Goal: Obtain resource: Download file/media

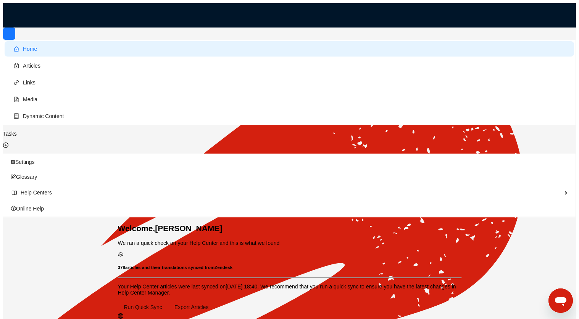
click at [515, 26] on link "Quick Sync" at bounding box center [517, 28] width 32 height 6
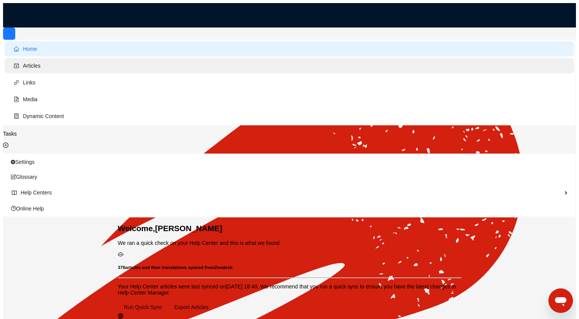
click at [34, 63] on span "Articles" at bounding box center [32, 66] width 18 height 6
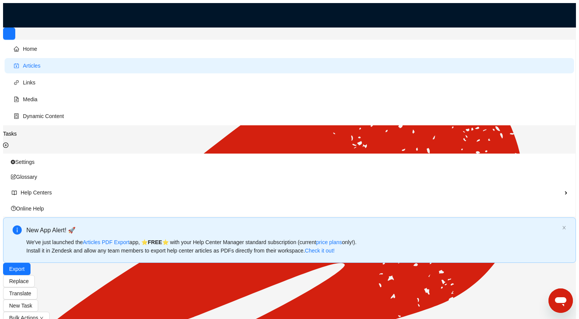
click at [507, 25] on link "Quick Sync" at bounding box center [517, 28] width 32 height 6
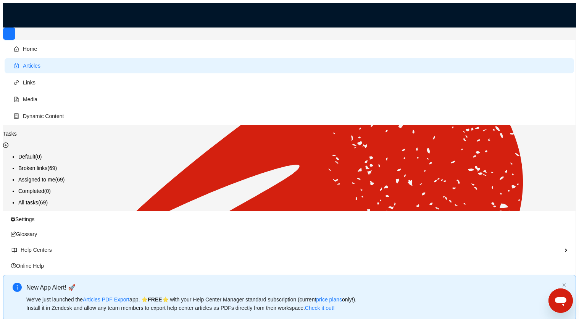
type input "**********"
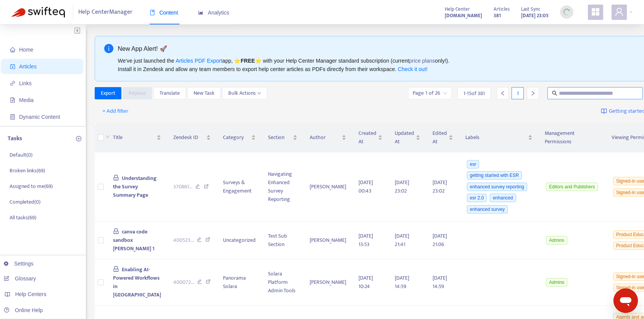
click at [559, 95] on input "text" at bounding box center [595, 93] width 73 height 8
type input "****"
click at [128, 179] on span "Understanding the Survey Summary Page" at bounding box center [135, 187] width 44 height 26
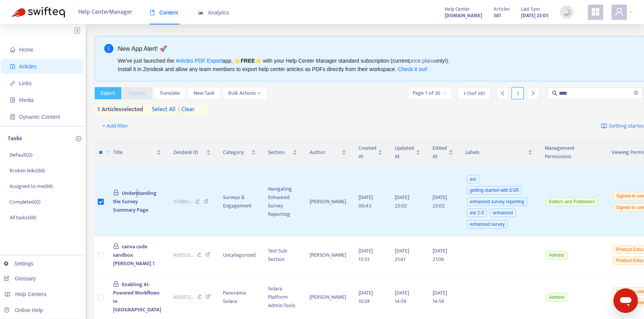
click at [110, 92] on span "Export" at bounding box center [108, 93] width 14 height 8
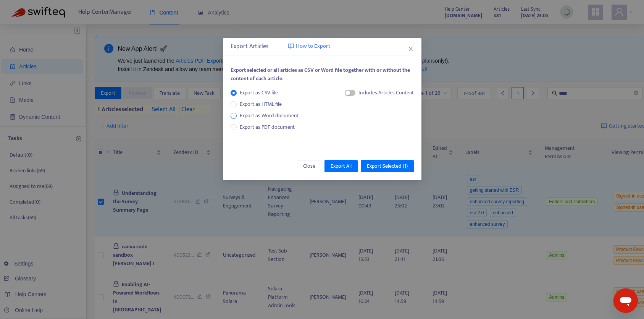
click at [273, 114] on span "Export as Word document" at bounding box center [269, 115] width 65 height 8
click at [275, 124] on span "Export as PDF document" at bounding box center [267, 126] width 55 height 9
click at [380, 166] on span "Export Selected ( 1 )" at bounding box center [387, 166] width 41 height 8
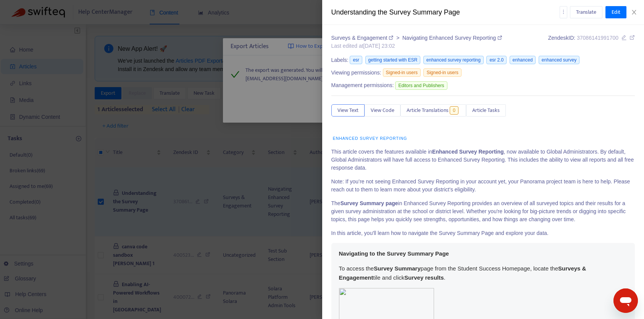
click at [408, 108] on div "Understanding the Survey Summary Page Translate Edit Surveys & Engagement > Nav…" at bounding box center [322, 159] width 644 height 319
click at [301, 95] on div at bounding box center [322, 159] width 644 height 319
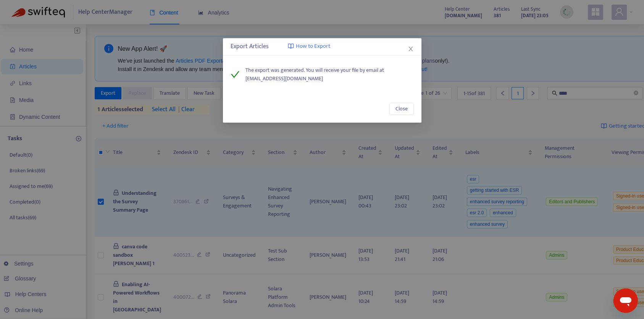
click at [404, 117] on div "Close" at bounding box center [322, 108] width 198 height 27
click at [404, 106] on span "Close" at bounding box center [401, 109] width 12 height 8
